Goal: Information Seeking & Learning: Learn about a topic

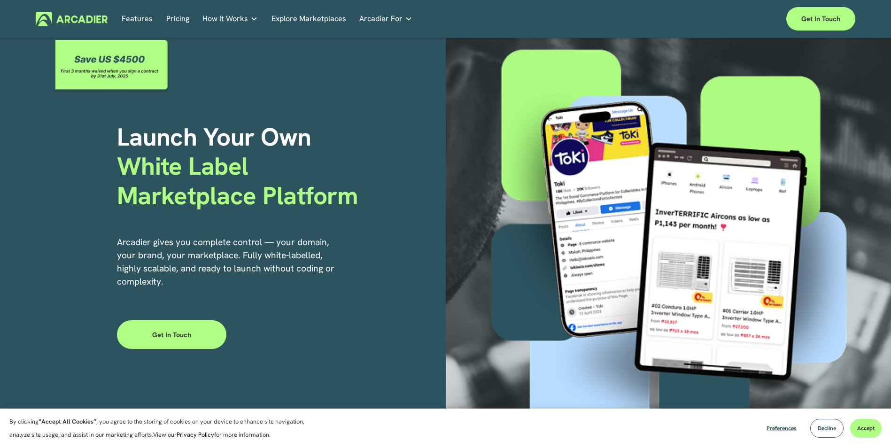
click at [346, 305] on div "Launch Your Own White Label Marketplace Platform Arcadier gives you complete co…" at bounding box center [445, 250] width 891 height 424
click at [139, 16] on link "Features" at bounding box center [137, 19] width 31 height 15
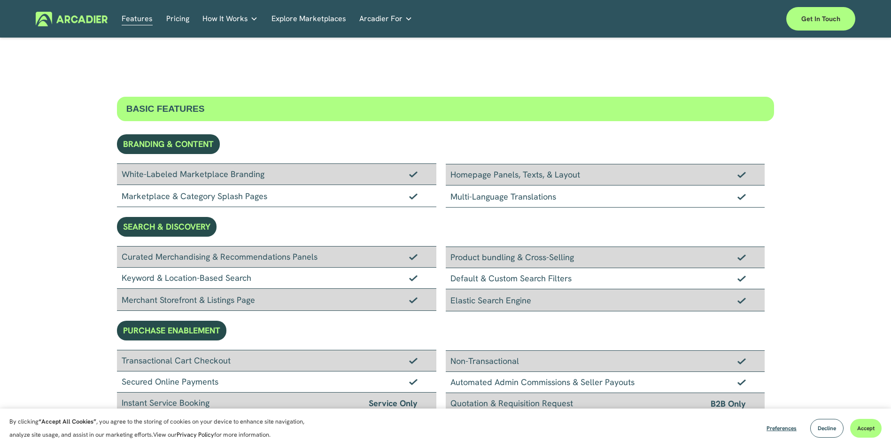
click at [180, 17] on link "Pricing" at bounding box center [177, 19] width 23 height 15
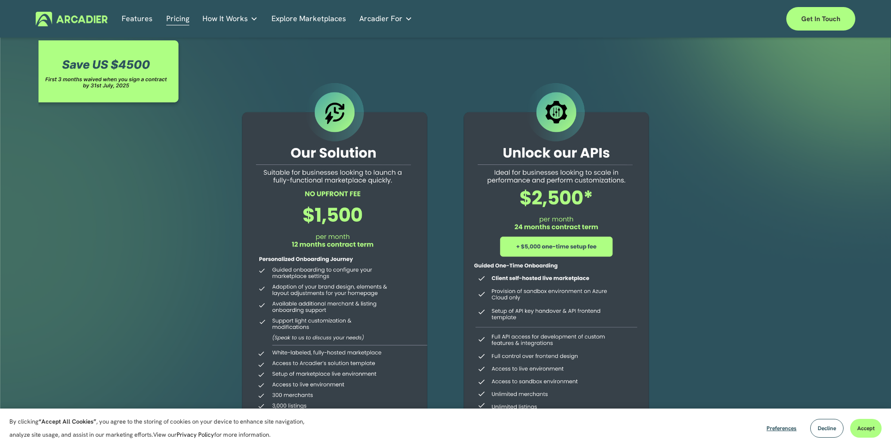
click at [135, 18] on link "Features" at bounding box center [137, 19] width 31 height 15
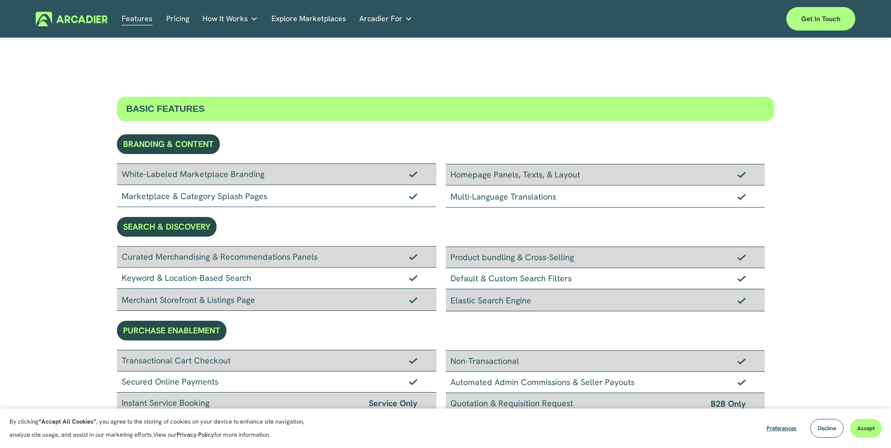
click at [319, 18] on link "Explore Marketplaces" at bounding box center [309, 19] width 75 height 15
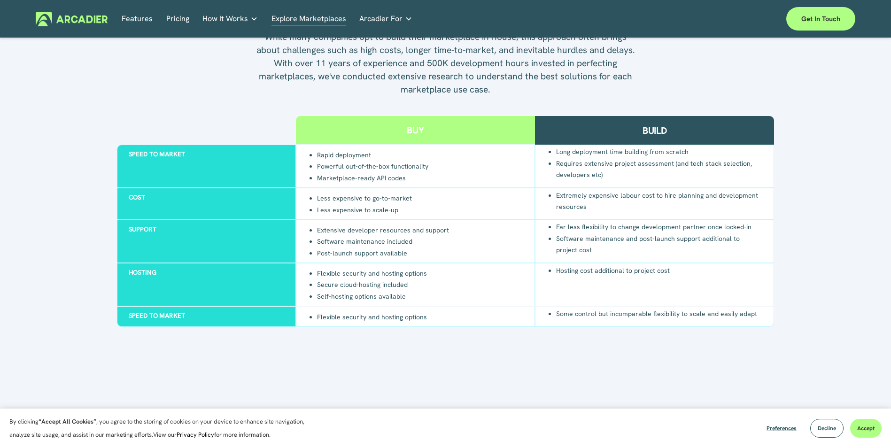
scroll to position [940, 0]
